Goal: Task Accomplishment & Management: Use online tool/utility

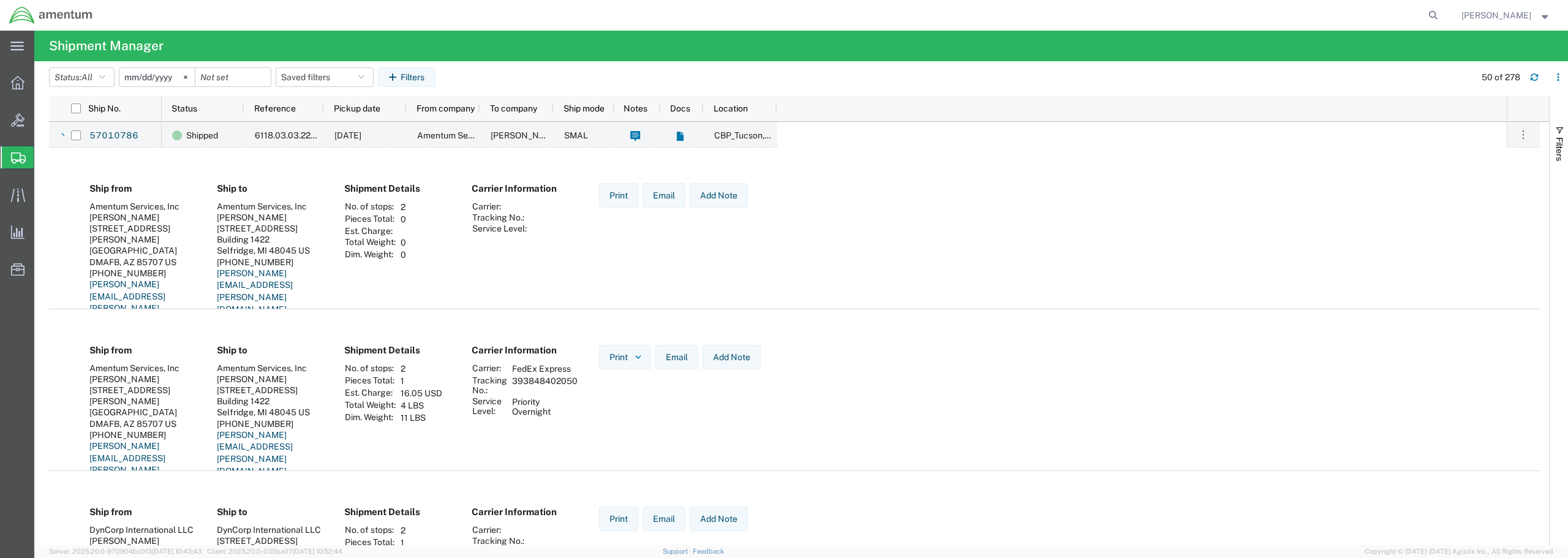
scroll to position [796, 0]
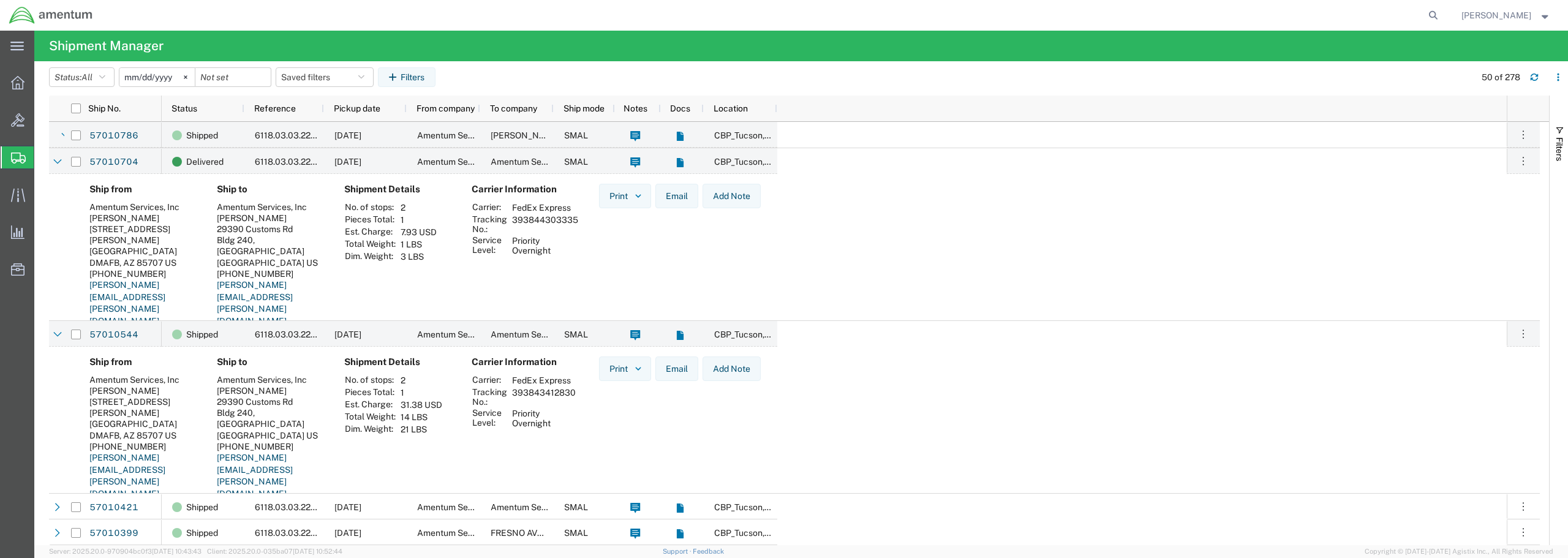
click at [0, 0] on span "Create from Template" at bounding box center [0, 0] width 0 height 0
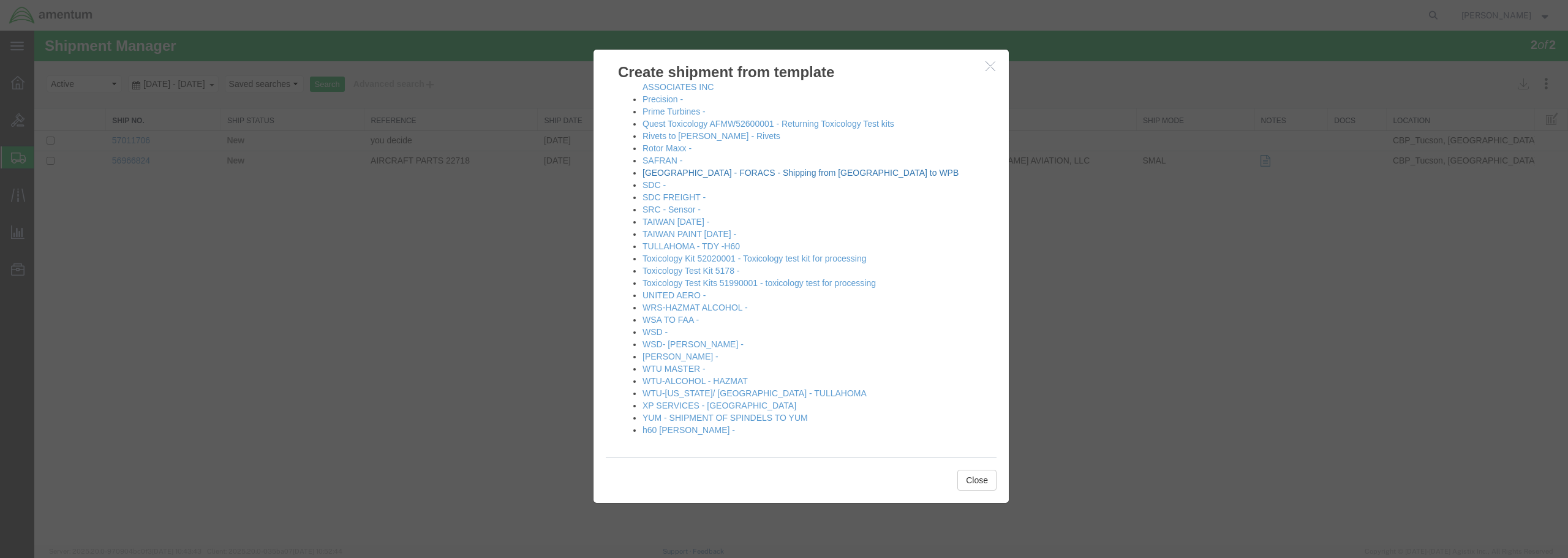
scroll to position [799, 0]
click at [652, 356] on link "[PERSON_NAME] -" at bounding box center [681, 355] width 76 height 10
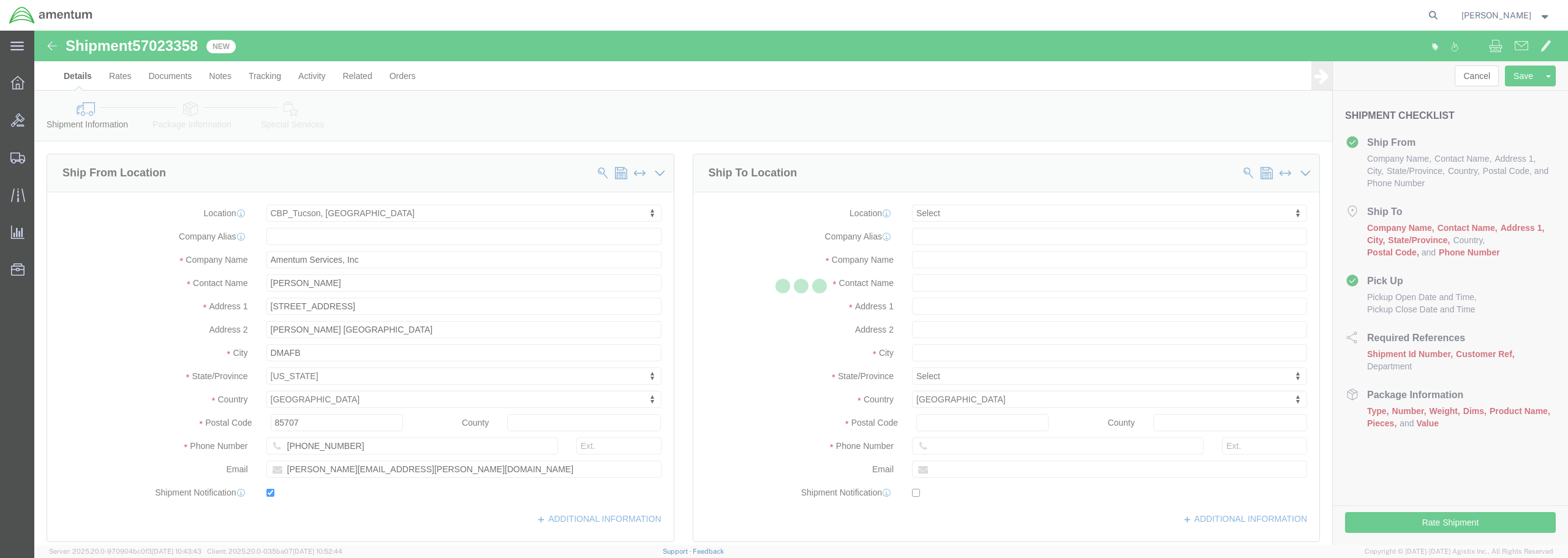
select select "49949"
select select
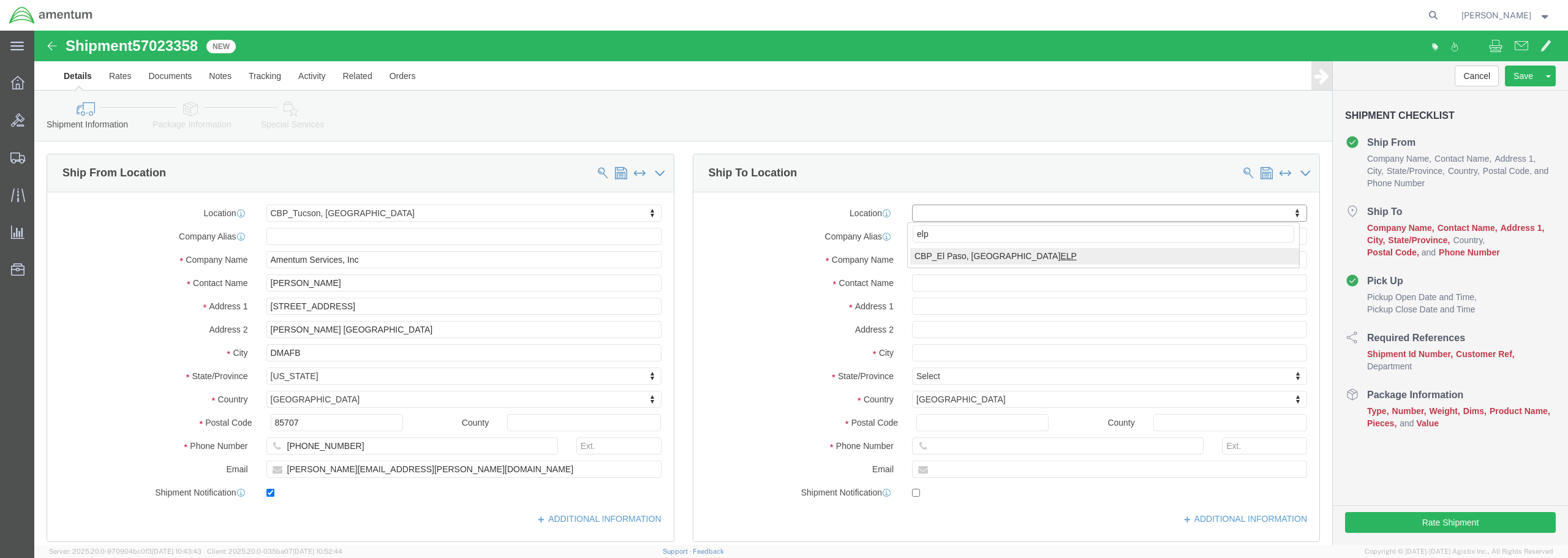
type input "elp"
select select "49939"
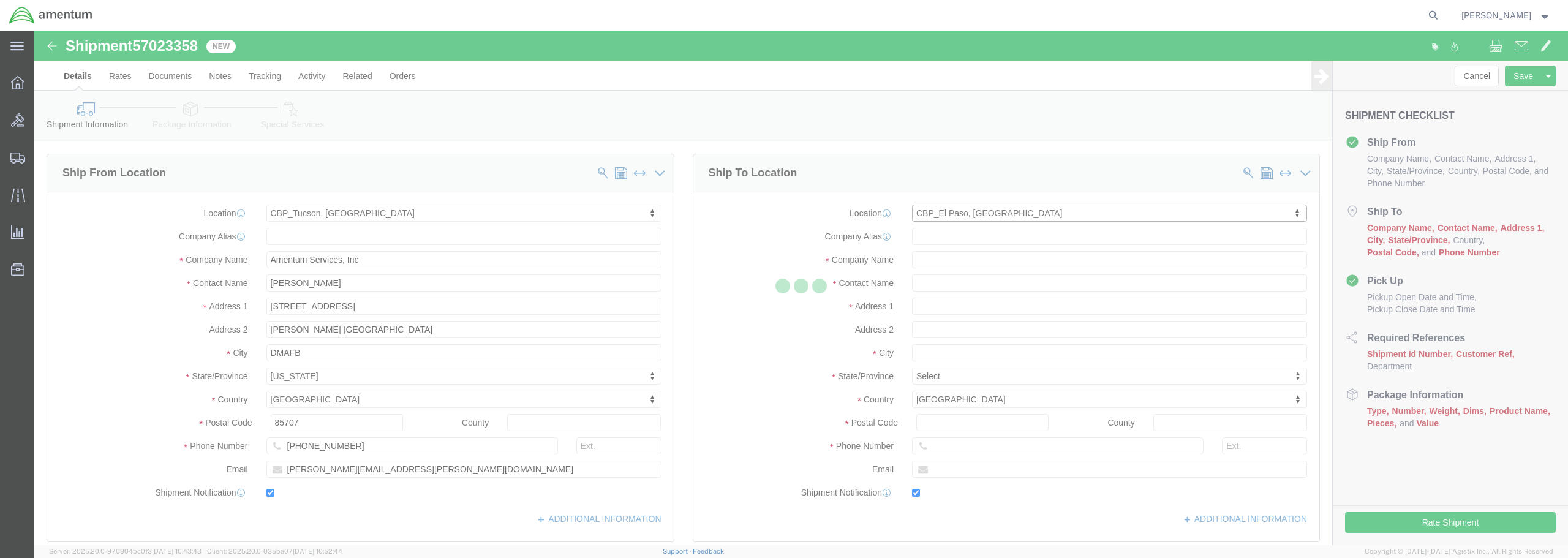
type input "Amentum Services, Inc"
type input "[DATE][PERSON_NAME]"
type input "[STREET_ADDRESS][PERSON_NAME]"
type input "[GEOGRAPHIC_DATA]"
type input "79925"
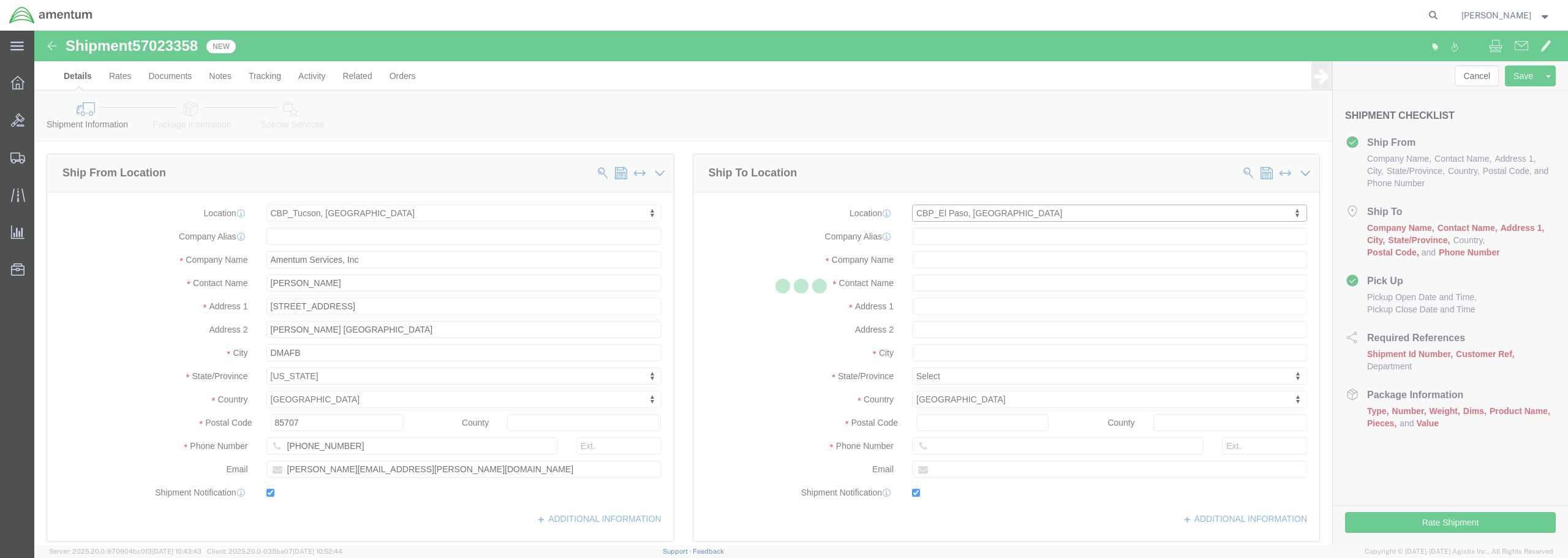
type input "[PHONE_NUMBER]"
type input "[DATE][EMAIL_ADDRESS][PERSON_NAME][DOMAIN_NAME]"
checkbox input "true"
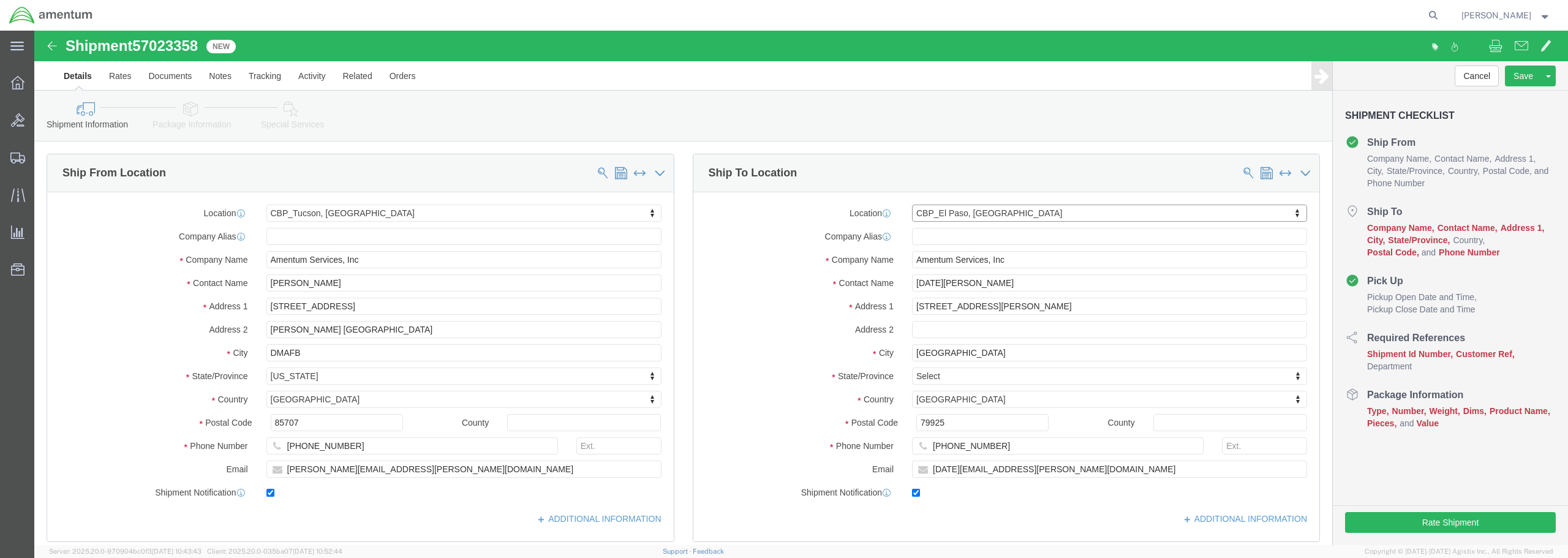
select select "[GEOGRAPHIC_DATA]"
click link "Save As Template"
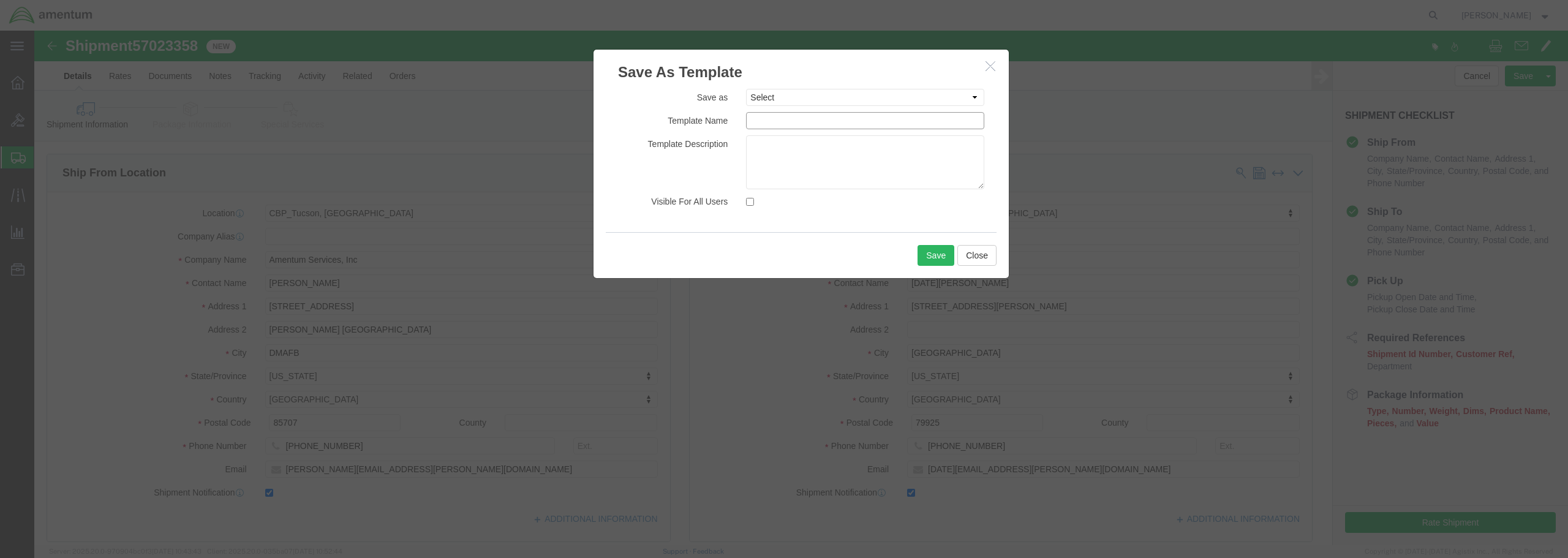
click input "text"
type input "ELP-[PERSON_NAME]"
click button "Save"
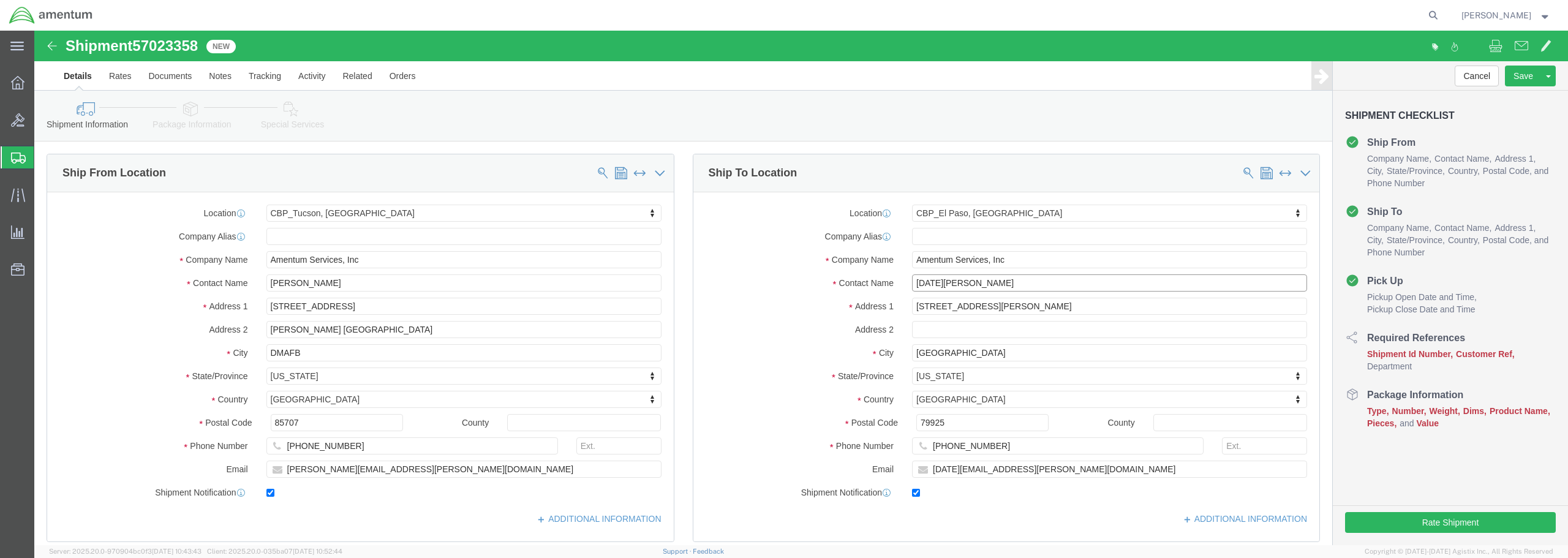
drag, startPoint x: 936, startPoint y: 252, endPoint x: 858, endPoint y: 247, distance: 78.2
click div "Contact Name [DATE][PERSON_NAME]"
type input "GSE-[PERSON_NAME]"
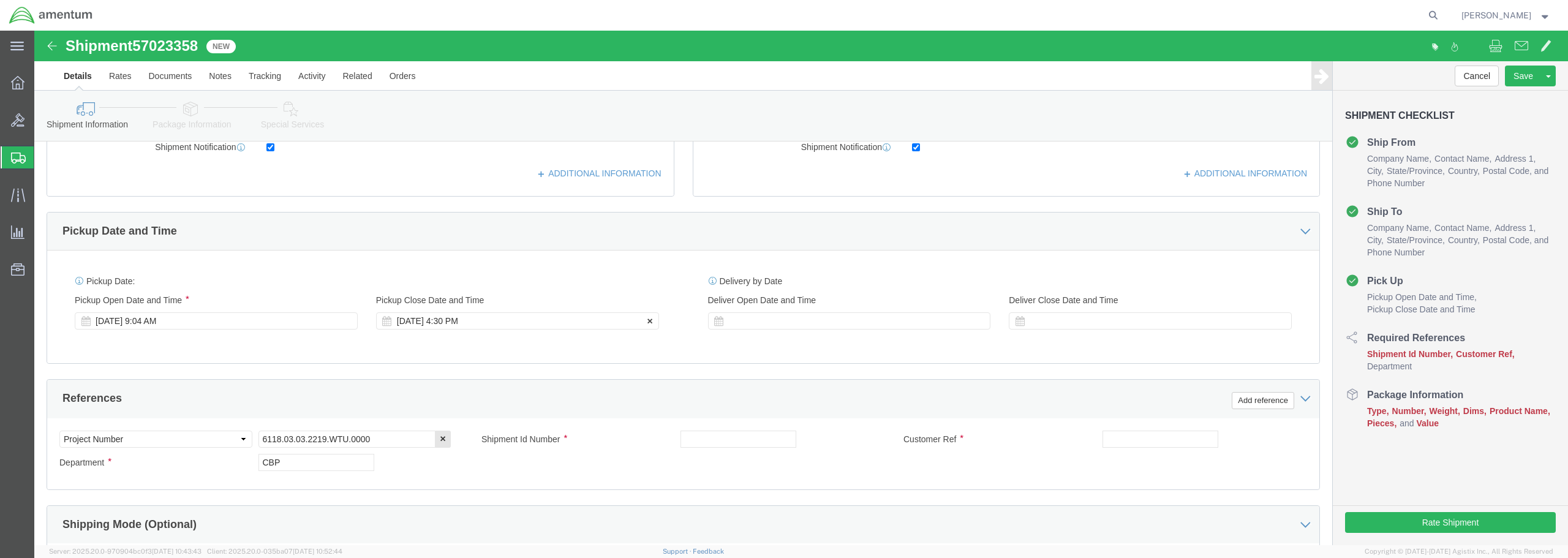
scroll to position [367, 0]
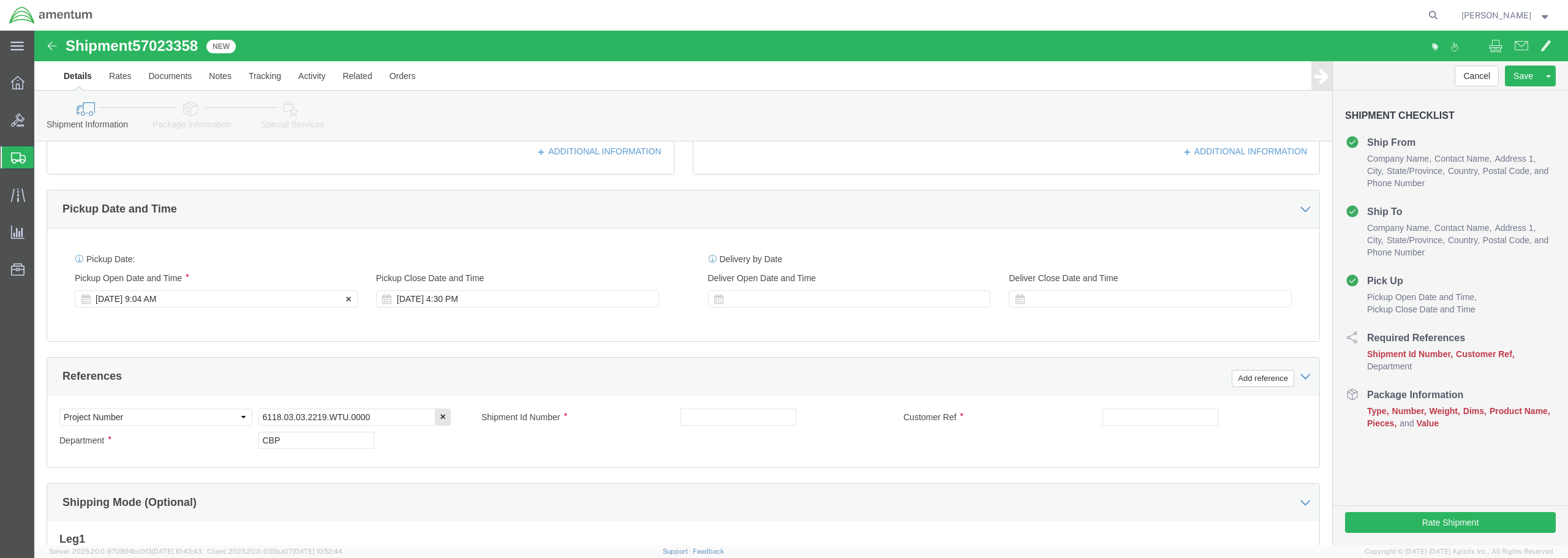
click div "[DATE] 9:04 AM"
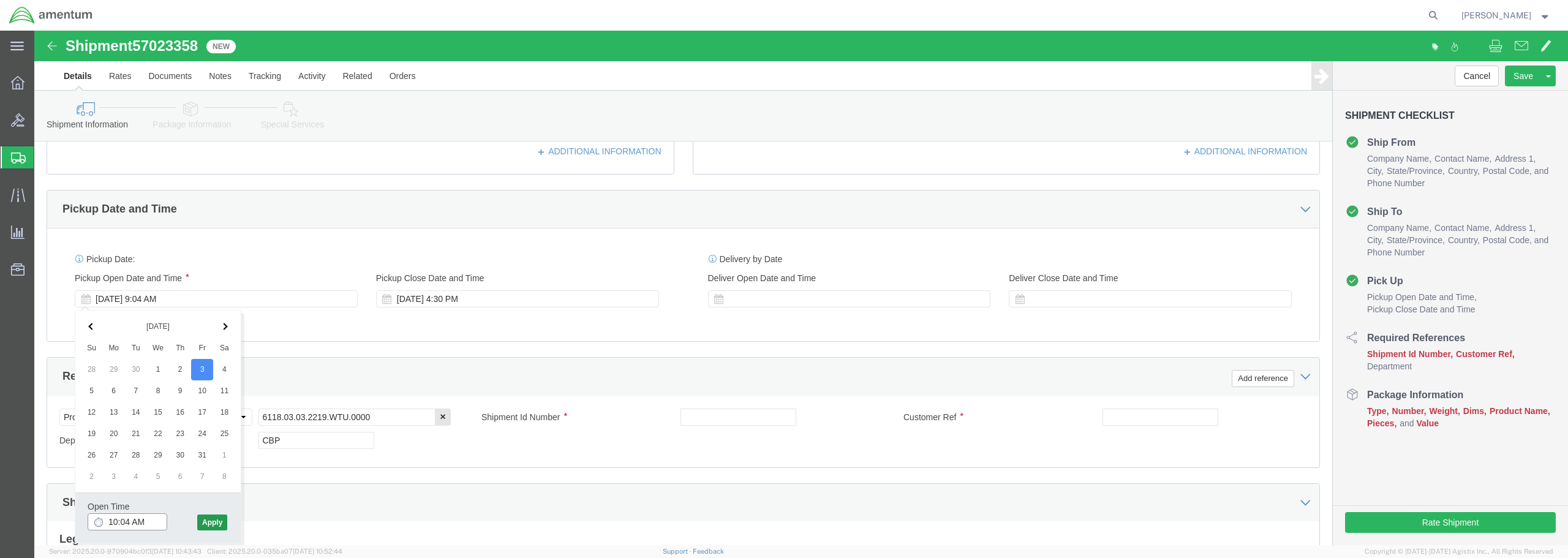
type input "10:04 AM"
click button "Apply"
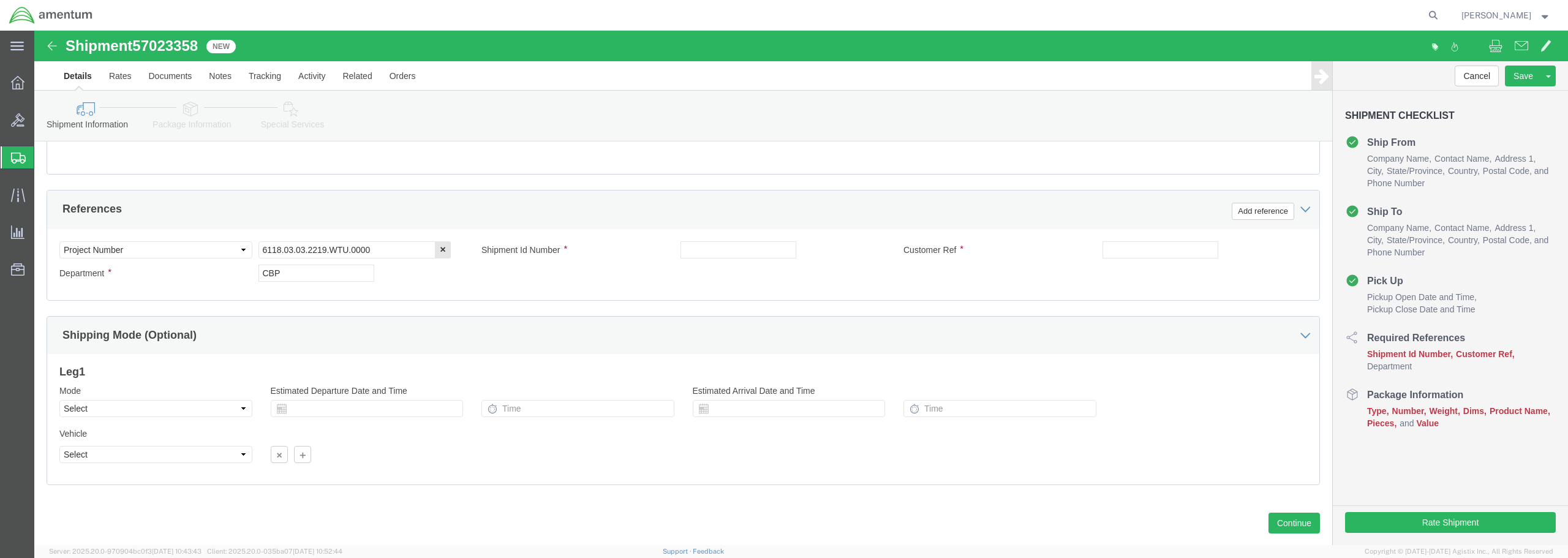
scroll to position [551, 0]
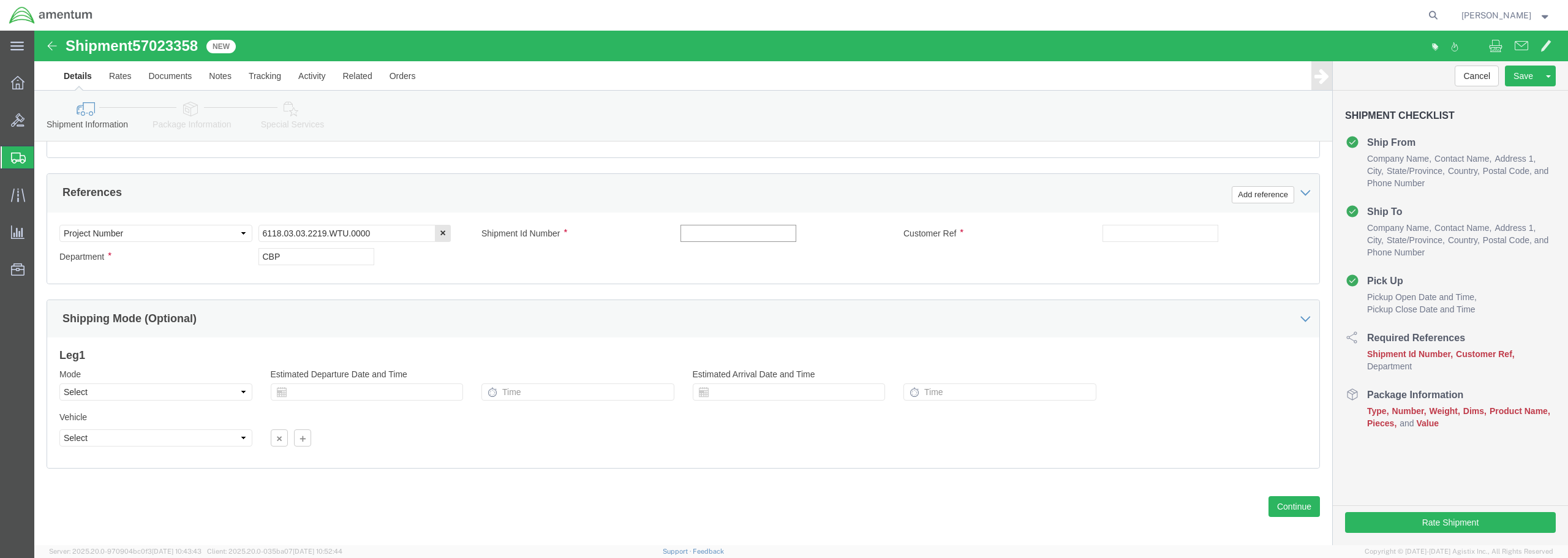
click input "text"
type input "WATER PUMP"
click input "text"
type input "WATER PUMP"
click button "Continue"
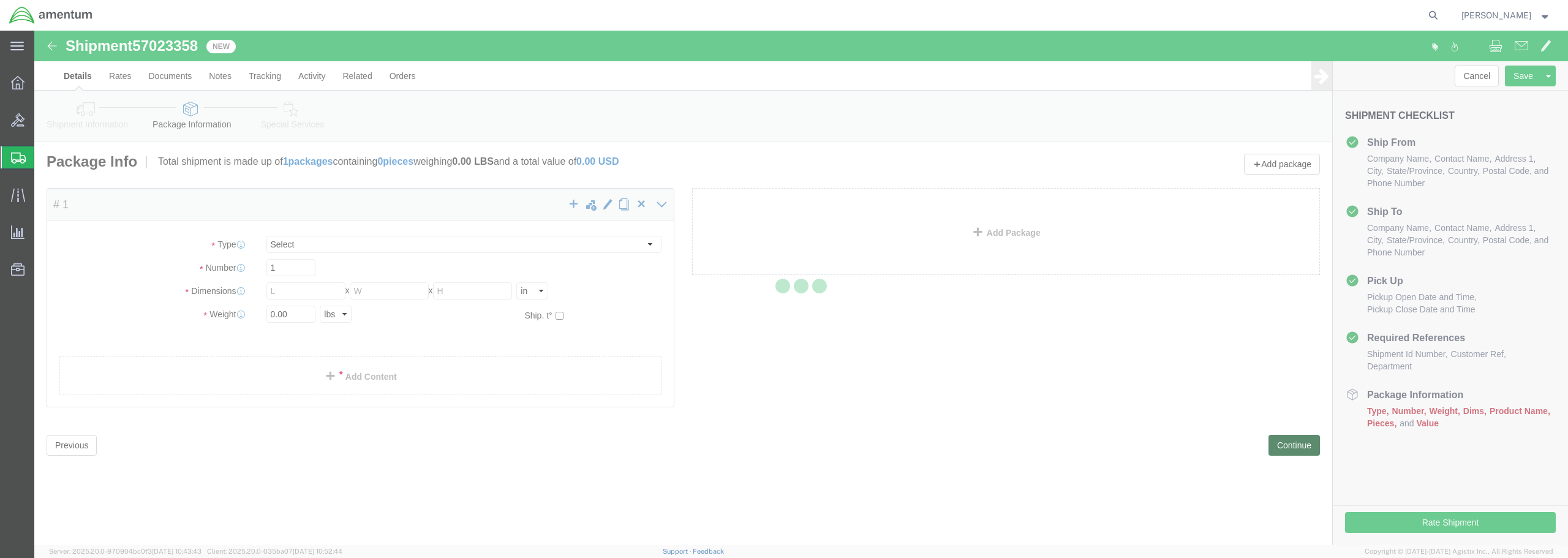
scroll to position [0, 0]
select select "CBOX"
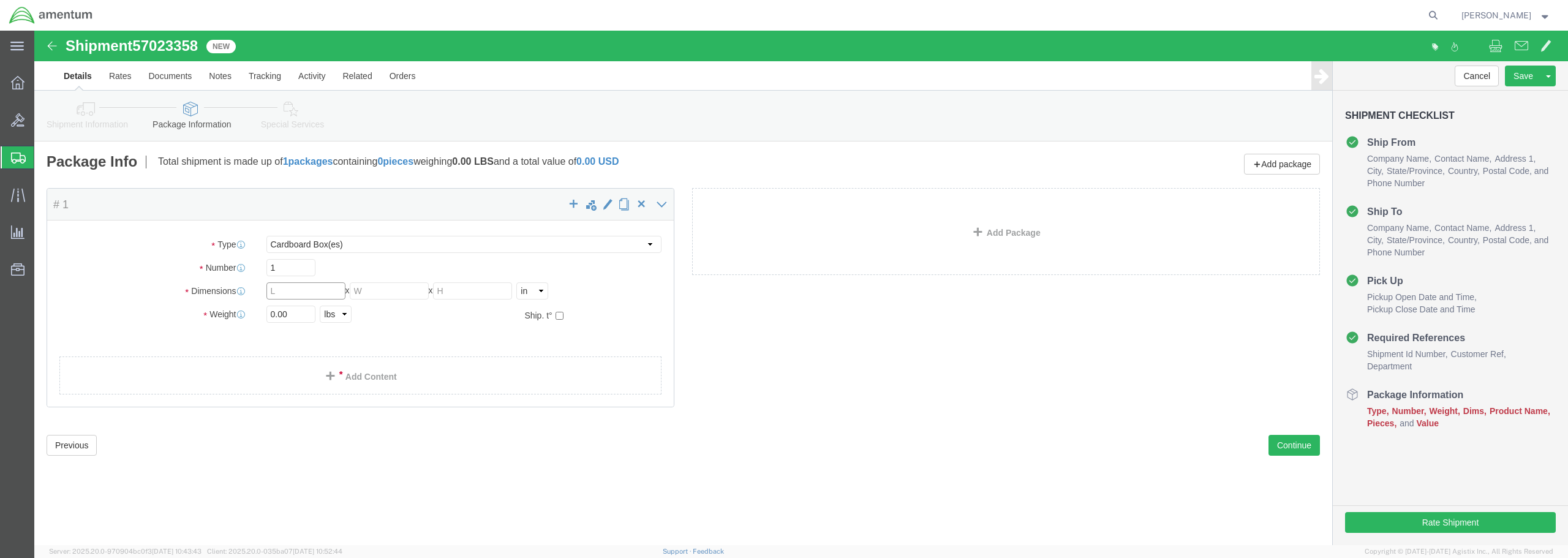
drag, startPoint x: 243, startPoint y: 262, endPoint x: 221, endPoint y: 258, distance: 22.4
click div "Dimensions Length x Width x Height Select cm ft in"
type input "10"
type input "9"
type input "12"
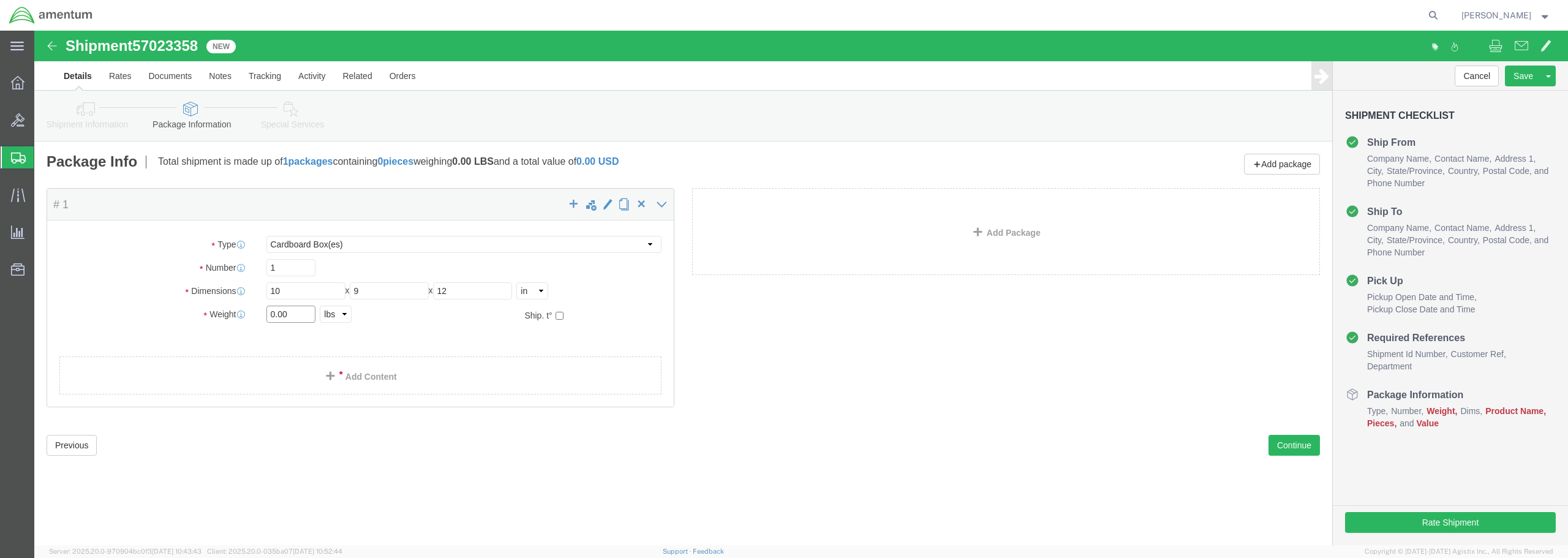
drag, startPoint x: 258, startPoint y: 283, endPoint x: 215, endPoint y: 282, distance: 43.0
click div "Weight 0.00 Select kgs lbs Ship. t°"
type input "9"
click link "Add Content"
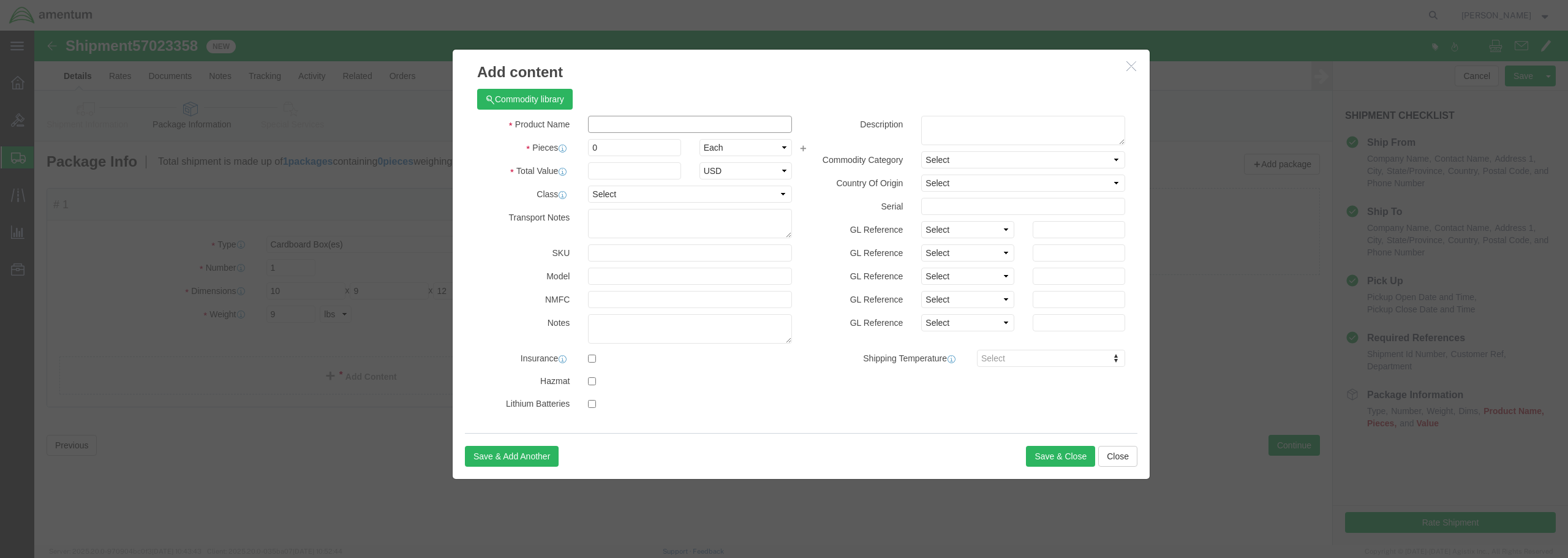
click input "text"
paste input "W"
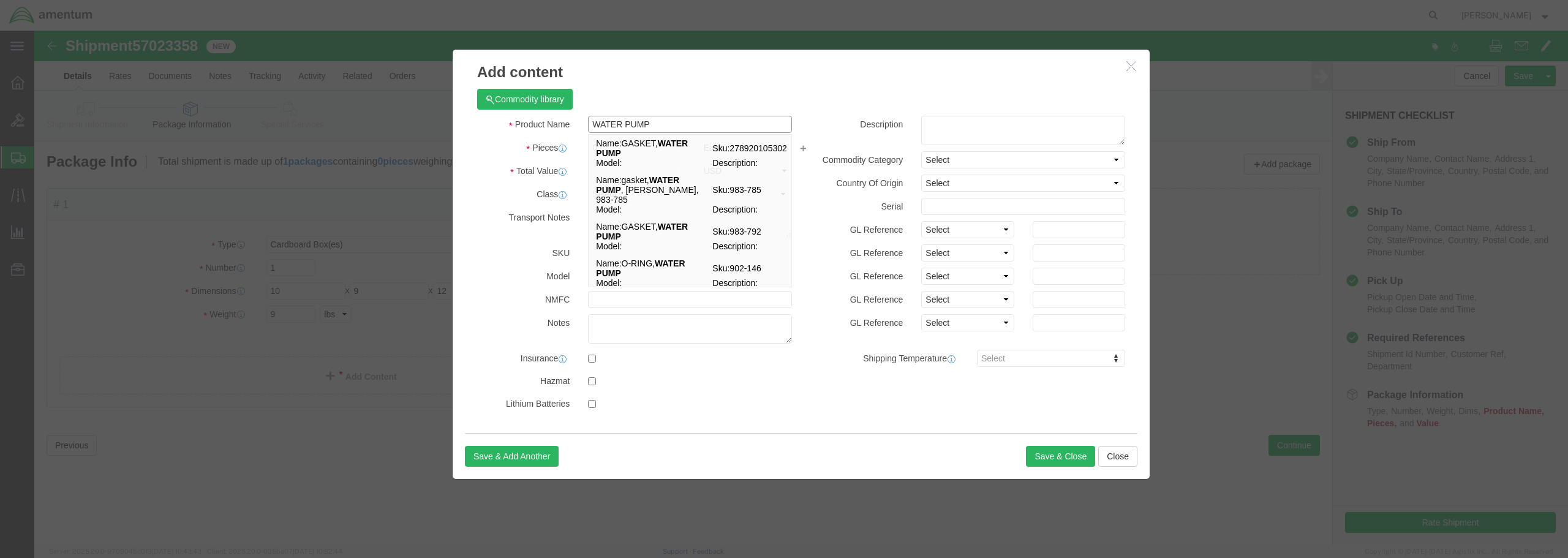
type input "WATER PUMP"
drag, startPoint x: 713, startPoint y: 338, endPoint x: 668, endPoint y: 299, distance: 59.5
click div "Product Name WATER PUMP WATER PUMP Name: GASKET, WATER PUMP Sku: 278920105302 M…"
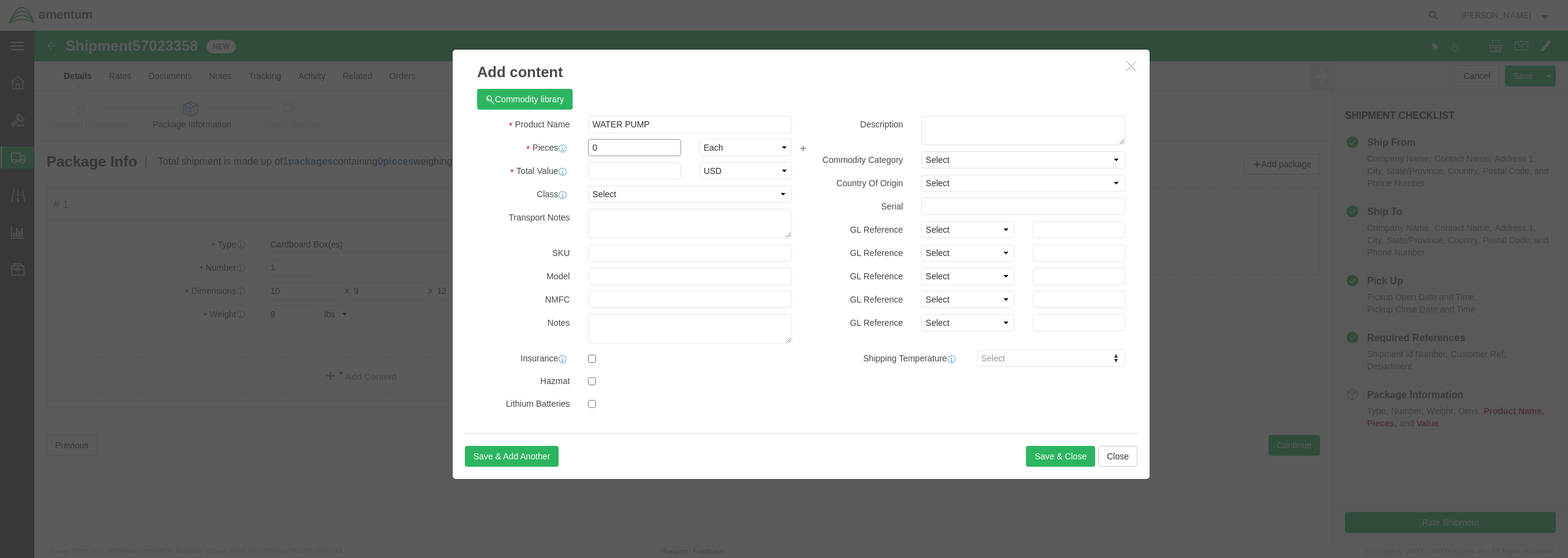
drag, startPoint x: 569, startPoint y: 116, endPoint x: 545, endPoint y: 115, distance: 24.0
click div "0"
type input "1"
click input "text"
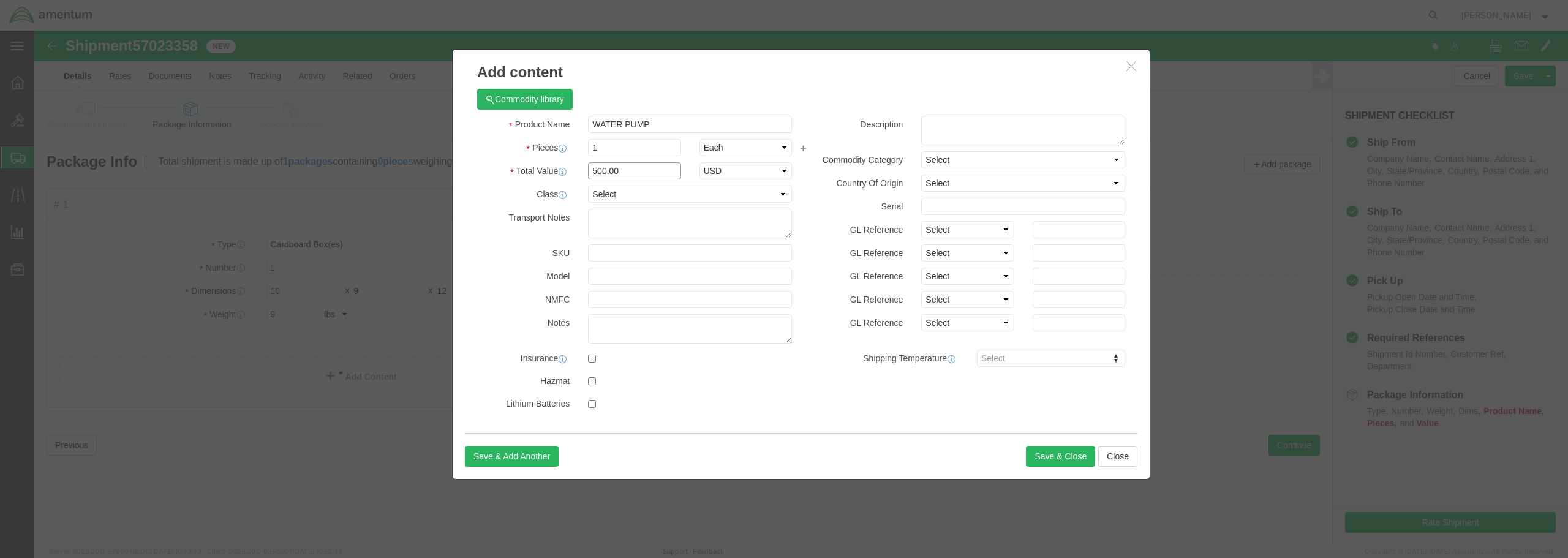
type input "500.00"
click select "Select 50 55 60 65 70 85 92.5 100 125 175 250 300 400"
select select "85"
click select "Select 50 55 60 65 70 85 92.5 100 125 175 250 300 400"
click button "Save & Close"
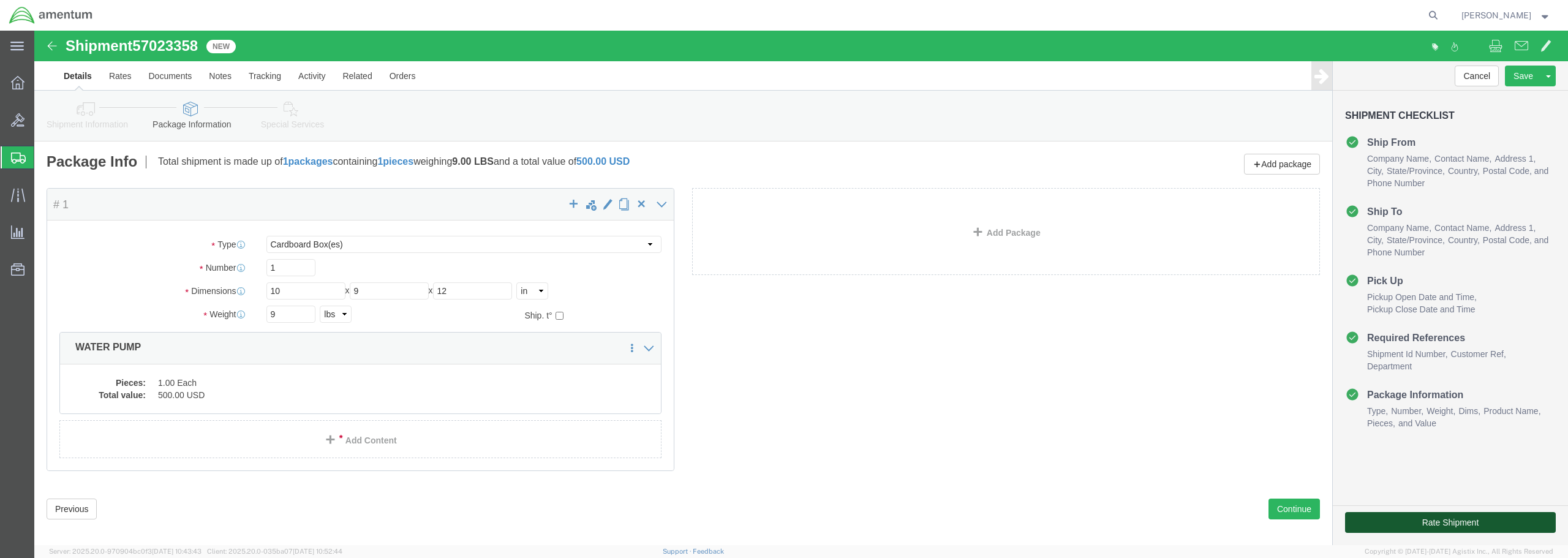
click button "Rate Shipment"
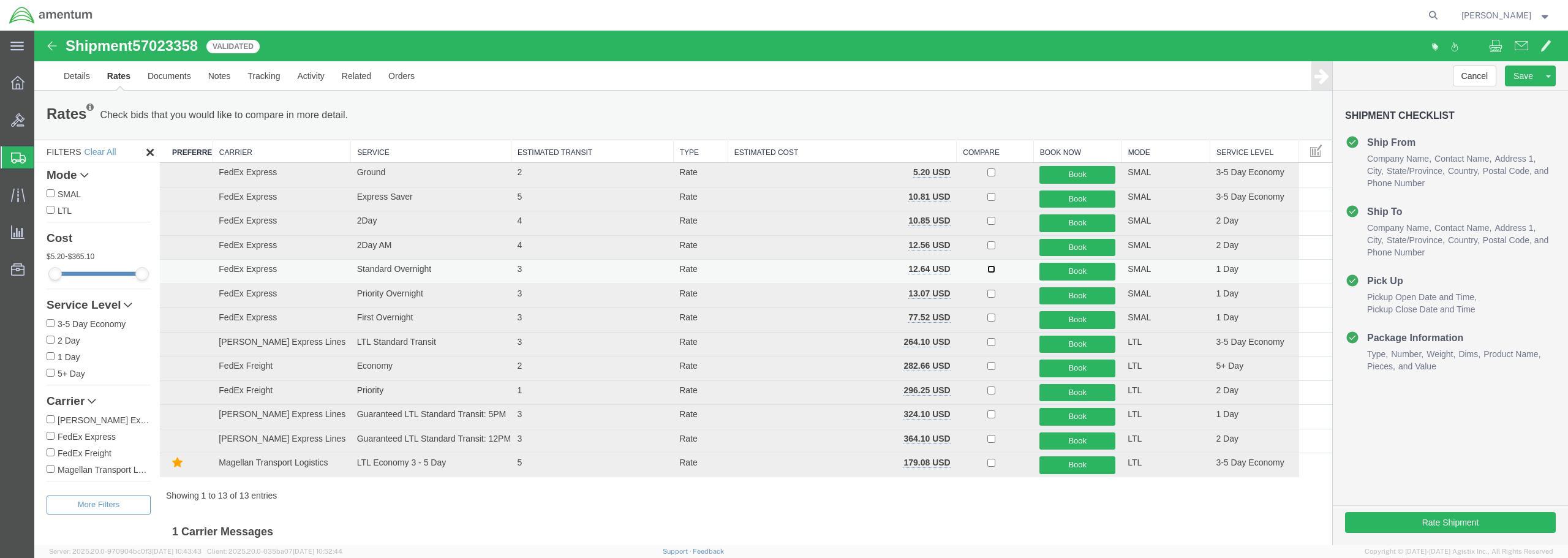
click at [988, 267] on input "checkbox" at bounding box center [992, 269] width 8 height 8
checkbox input "true"
click at [1066, 269] on button "Book" at bounding box center [1077, 271] width 76 height 18
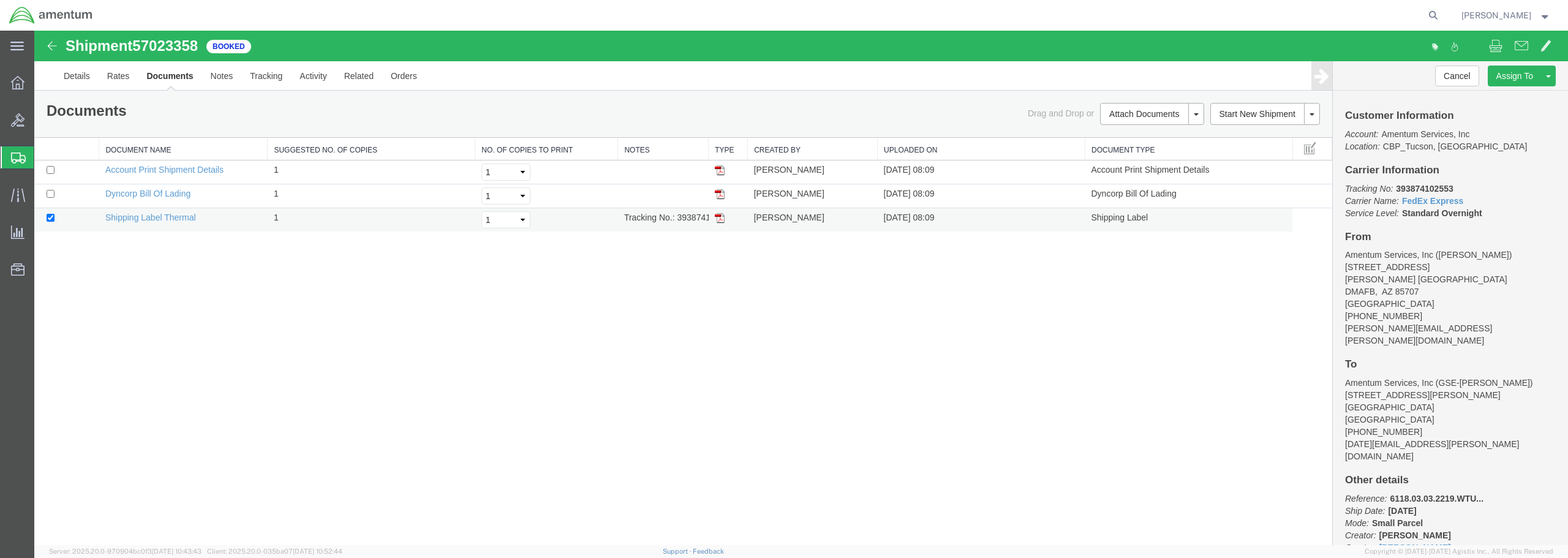
click at [717, 216] on img at bounding box center [720, 218] width 10 height 10
